Goal: Task Accomplishment & Management: Use online tool/utility

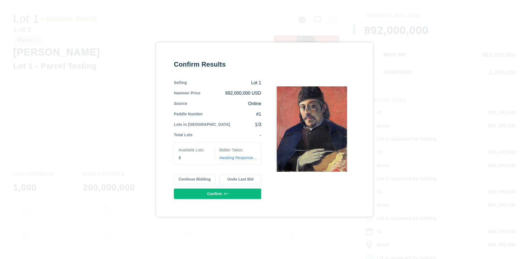
click at [195, 179] on button "Continue Bidding" at bounding box center [195, 179] width 42 height 10
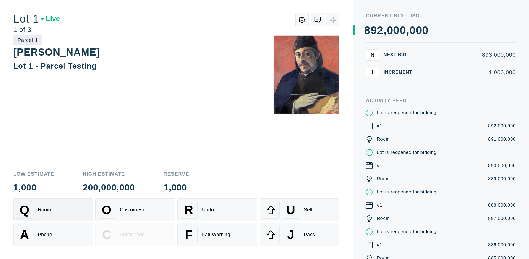
click at [53, 210] on div "Q Room" at bounding box center [53, 210] width 75 height 18
